Goal: Transaction & Acquisition: Subscribe to service/newsletter

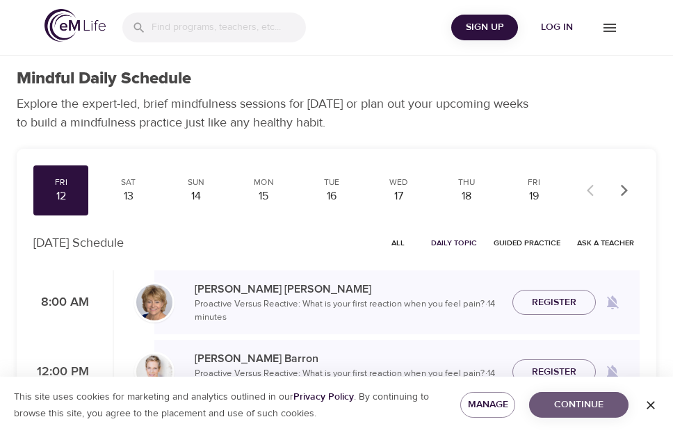
click at [570, 410] on span "Continue" at bounding box center [578, 404] width 77 height 17
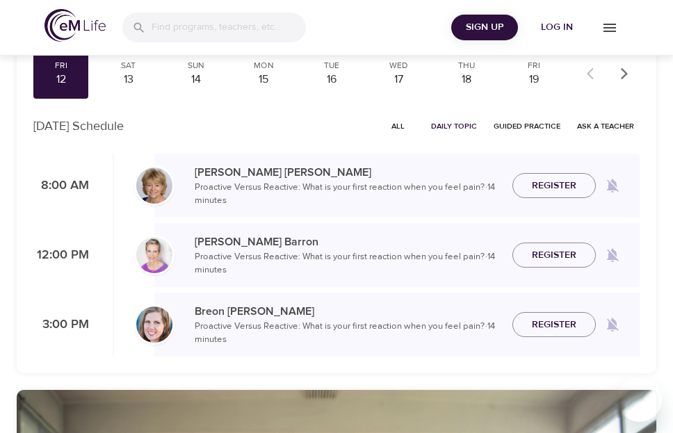
scroll to position [35, 0]
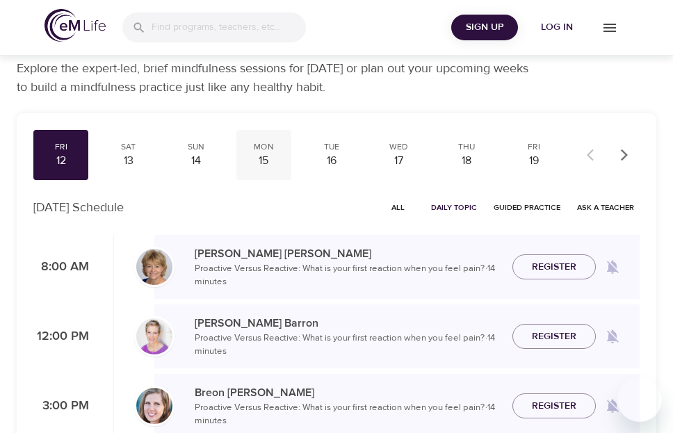
click at [267, 151] on div "Mon" at bounding box center [264, 147] width 44 height 12
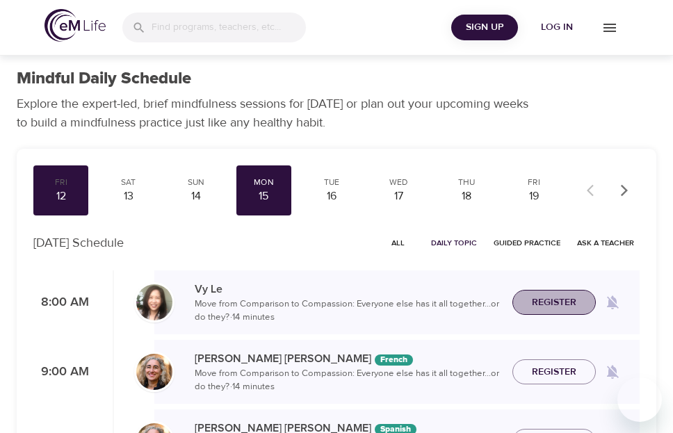
click at [552, 309] on span "Register" at bounding box center [554, 302] width 45 height 17
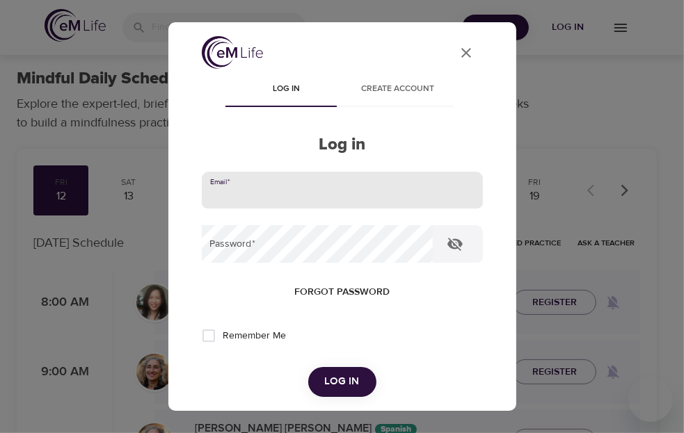
click at [235, 188] on input "email" at bounding box center [342, 191] width 281 height 38
type input "[PERSON_NAME][EMAIL_ADDRESS][PERSON_NAME][DOMAIN_NAME]"
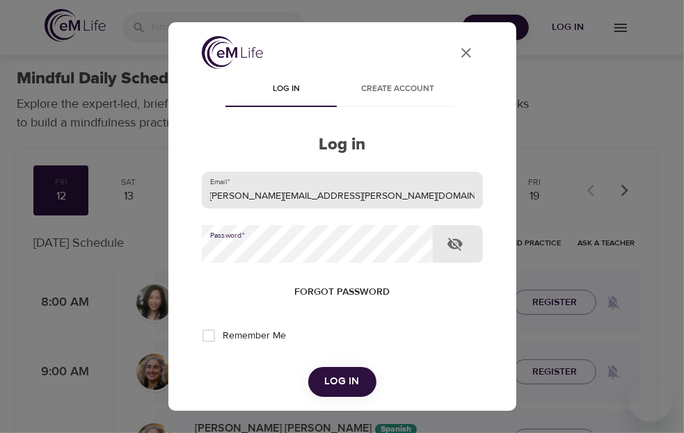
click at [308, 367] on button "Log in" at bounding box center [342, 381] width 68 height 29
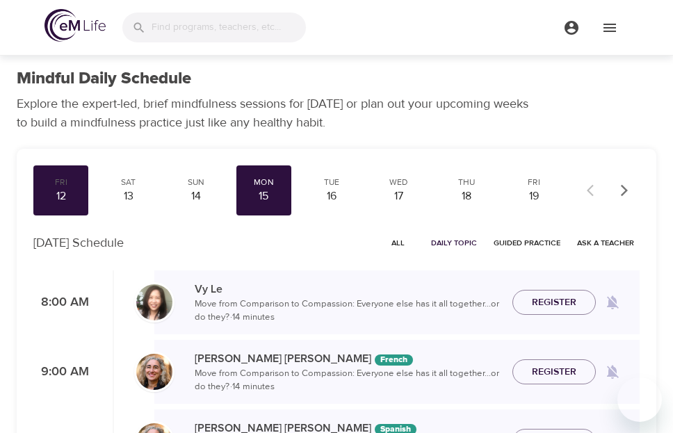
checkbox input "true"
click at [561, 300] on span "Register" at bounding box center [554, 302] width 45 height 17
click at [334, 195] on div "16" at bounding box center [331, 196] width 44 height 16
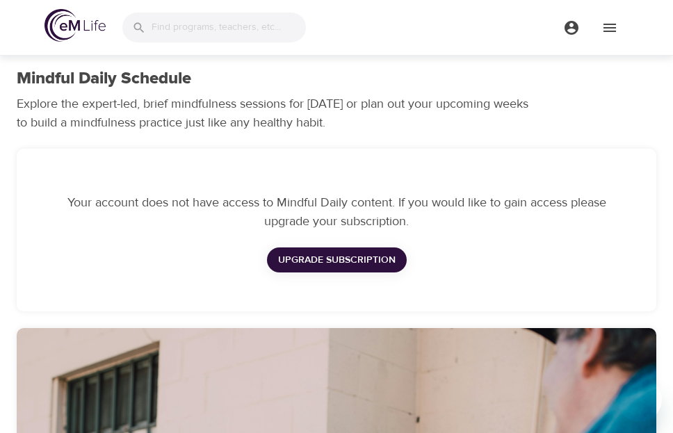
click at [355, 258] on span "Upgrade Subscription" at bounding box center [337, 260] width 118 height 17
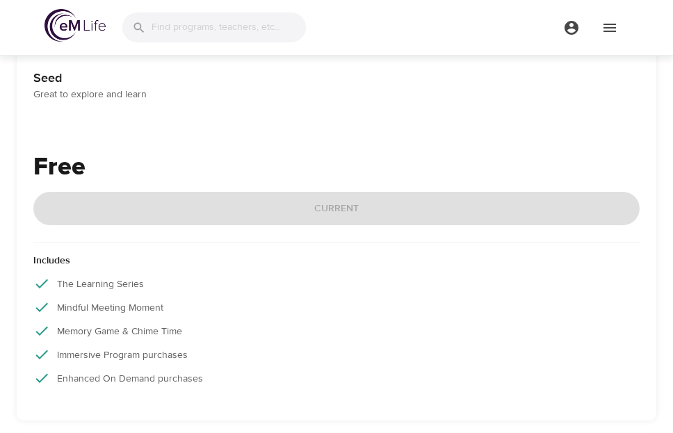
click at [339, 218] on div "Free Current" at bounding box center [336, 196] width 606 height 95
click at [337, 207] on div "Free Current" at bounding box center [336, 196] width 606 height 95
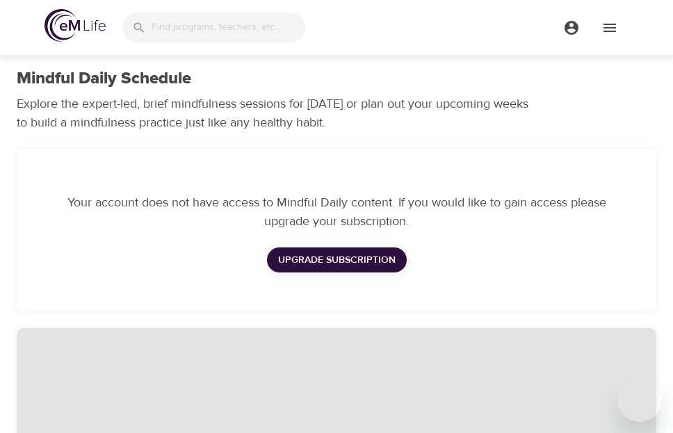
checkbox input "true"
click at [570, 25] on icon "menu" at bounding box center [571, 27] width 17 height 17
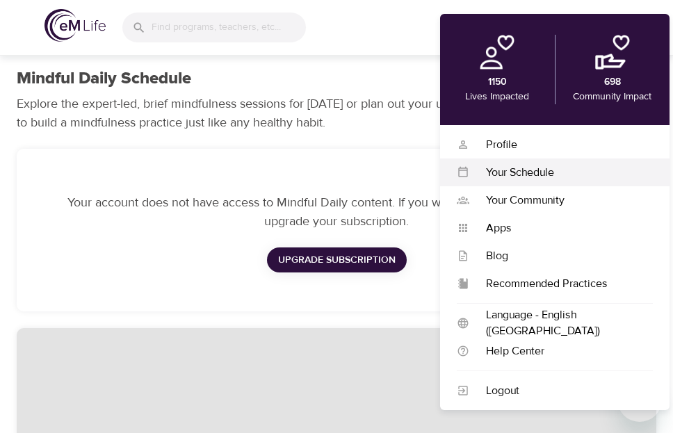
click at [529, 173] on div "Your Schedule" at bounding box center [561, 173] width 184 height 16
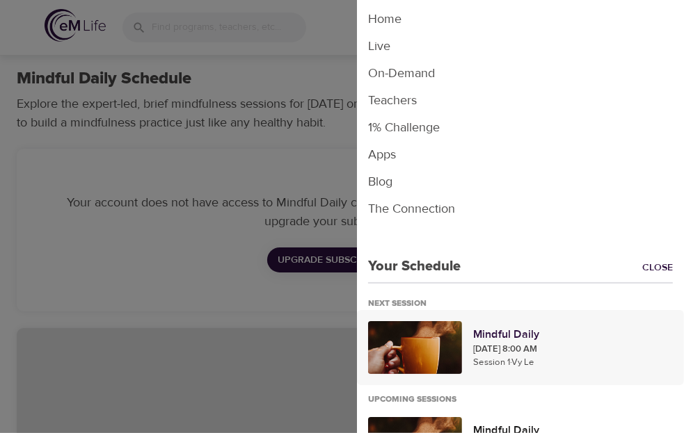
click at [524, 346] on p "[DATE] 8:00 AM" at bounding box center [573, 350] width 200 height 14
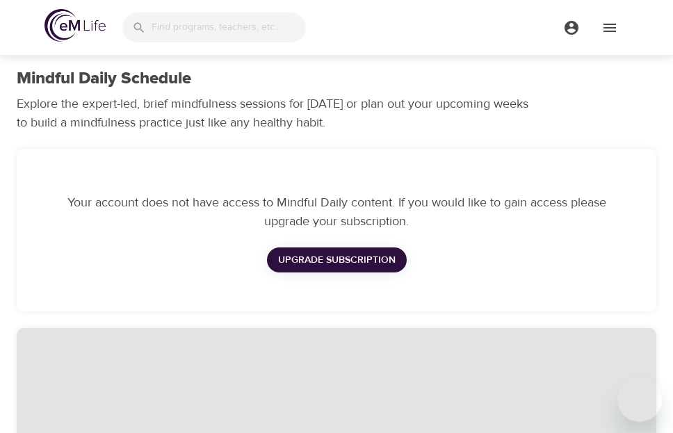
click at [645, 219] on div "Your account does not have access to Mindful Daily content. If you would like t…" at bounding box center [337, 230] width 640 height 163
click at [577, 33] on icon "menu" at bounding box center [571, 27] width 17 height 17
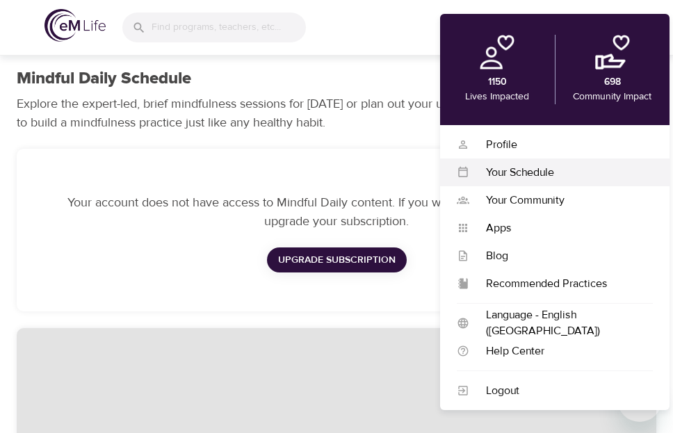
click at [536, 172] on div "Your Schedule" at bounding box center [561, 173] width 184 height 16
